Goal: Find specific page/section: Find specific page/section

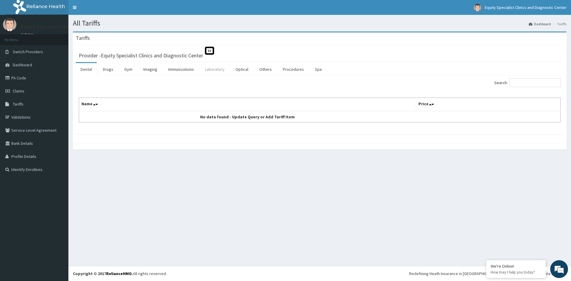
click at [217, 68] on link "Laboratory" at bounding box center [214, 69] width 29 height 12
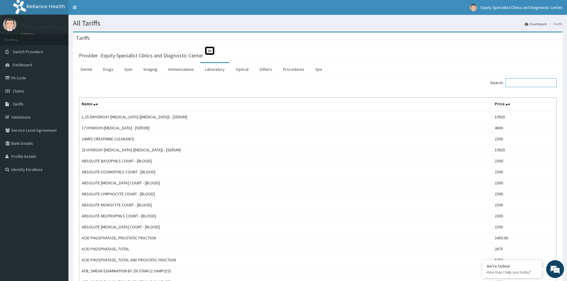
click at [521, 85] on input "Search:" at bounding box center [530, 82] width 51 height 9
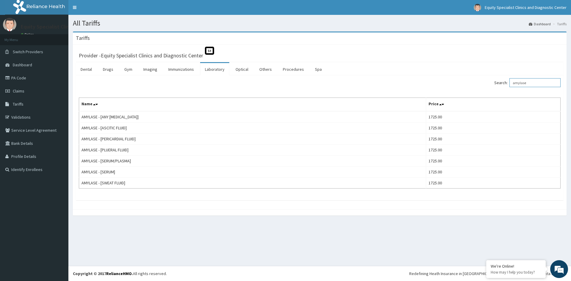
type input "amylase"
